Goal: Task Accomplishment & Management: Manage account settings

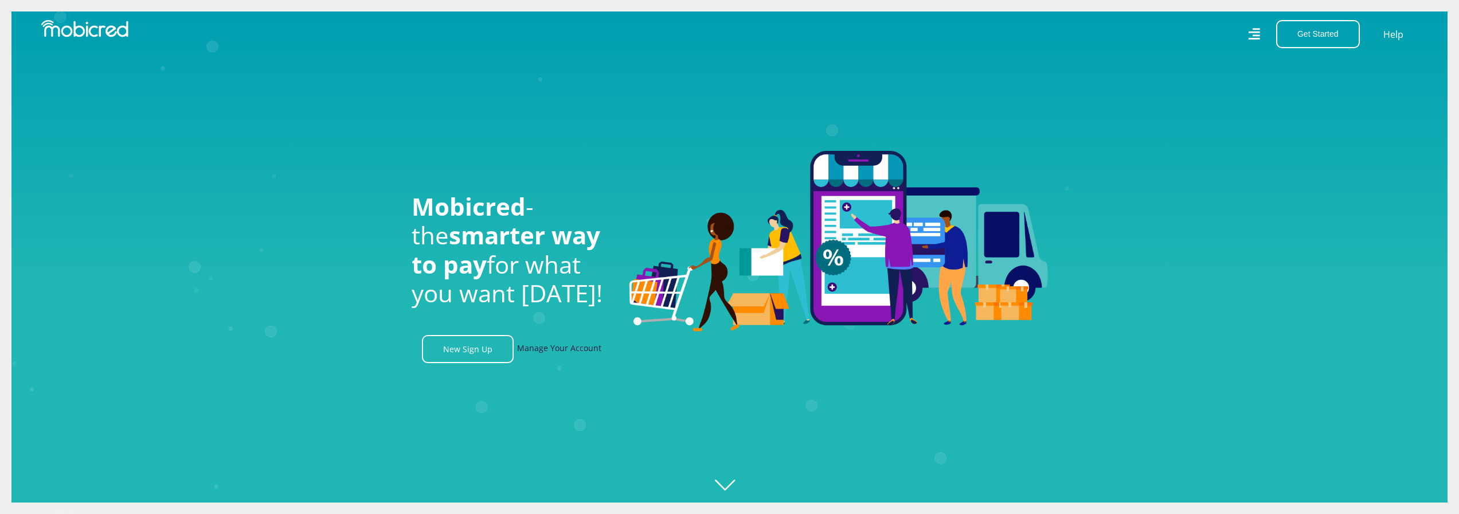
scroll to position [0, 1]
click at [586, 348] on link "Manage Your Account" at bounding box center [559, 349] width 84 height 28
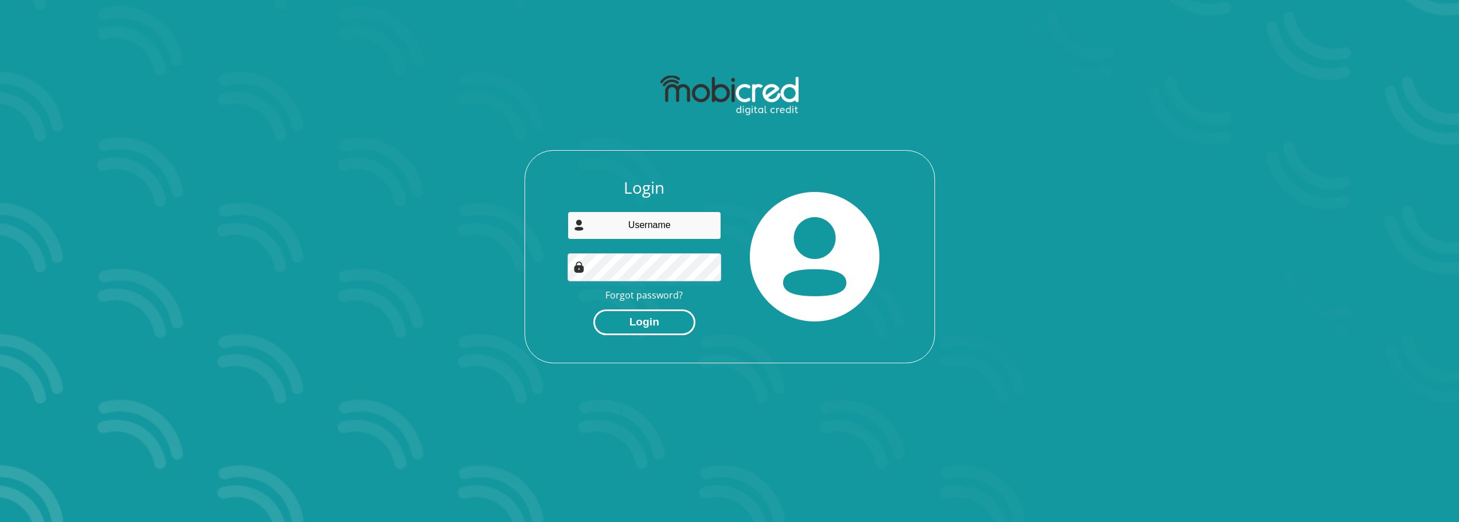
type input "[EMAIL_ADDRESS][DOMAIN_NAME]"
drag, startPoint x: 618, startPoint y: 325, endPoint x: 542, endPoint y: 299, distance: 80.0
click at [618, 325] on button "Login" at bounding box center [644, 323] width 102 height 26
